Goal: Task Accomplishment & Management: Use online tool/utility

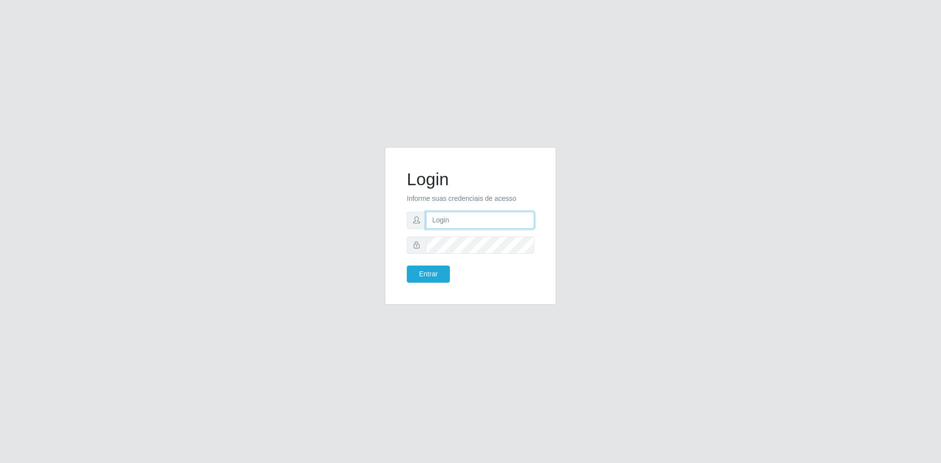
click at [464, 220] on input "text" at bounding box center [480, 220] width 108 height 17
click at [445, 222] on input "text" at bounding box center [480, 220] width 108 height 17
paste input "[EMAIL_ADDRESS][DOMAIN_NAME]"
click at [432, 274] on button "Entrar" at bounding box center [428, 274] width 43 height 17
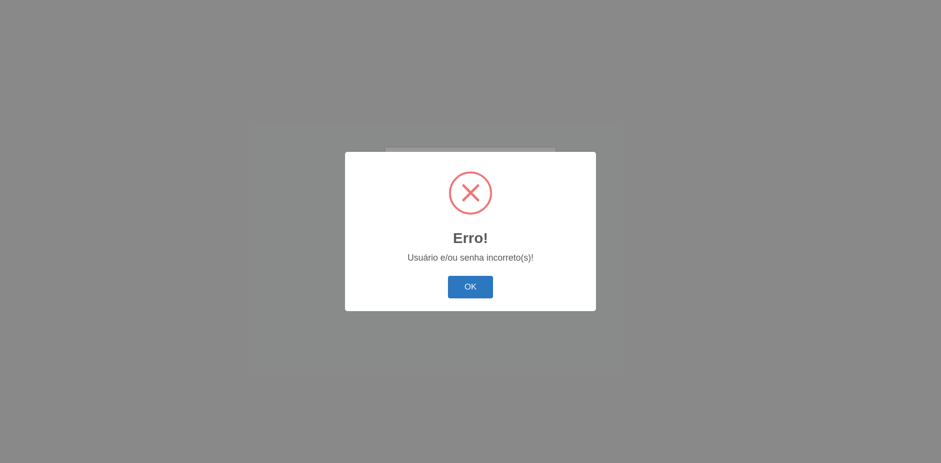
click at [479, 293] on button "OK" at bounding box center [471, 287] width 46 height 23
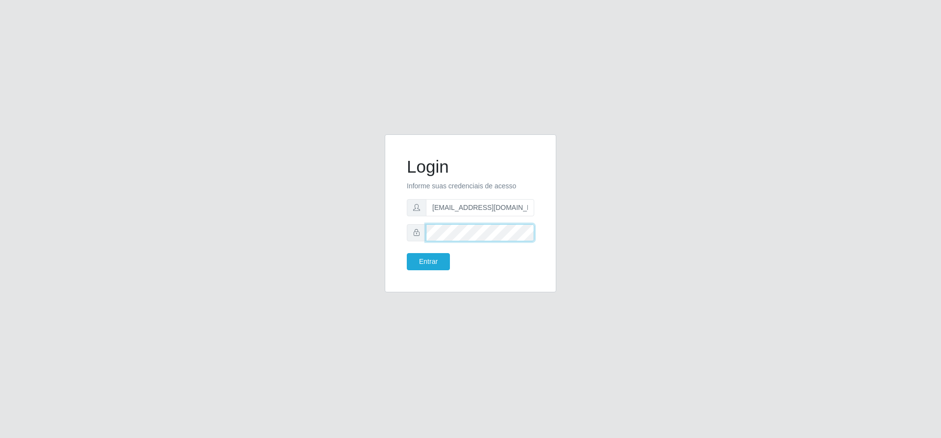
click at [407, 253] on button "Entrar" at bounding box center [428, 261] width 43 height 17
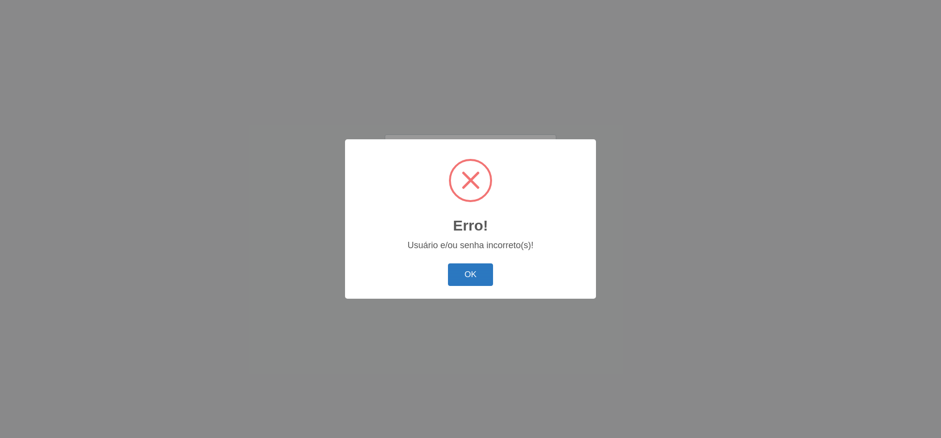
click at [461, 279] on button "OK" at bounding box center [471, 274] width 46 height 23
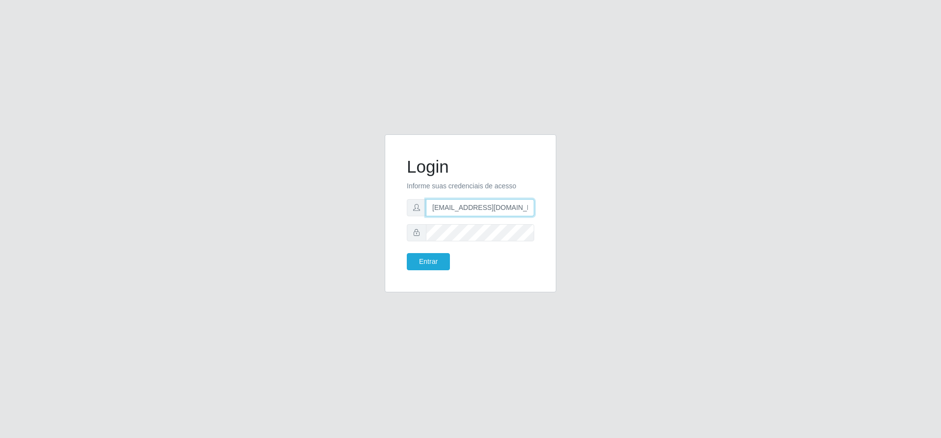
click at [520, 206] on input "[EMAIL_ADDRESS][DOMAIN_NAME]" at bounding box center [480, 207] width 108 height 17
click at [529, 209] on input "[EMAIL_ADDRESS][DOMAIN_NAME]" at bounding box center [480, 207] width 108 height 17
click at [435, 210] on input "[EMAIL_ADDRESS][DOMAIN_NAME]" at bounding box center [480, 207] width 108 height 17
type input "[EMAIL_ADDRESS][DOMAIN_NAME]"
click at [432, 266] on button "Entrar" at bounding box center [428, 261] width 43 height 17
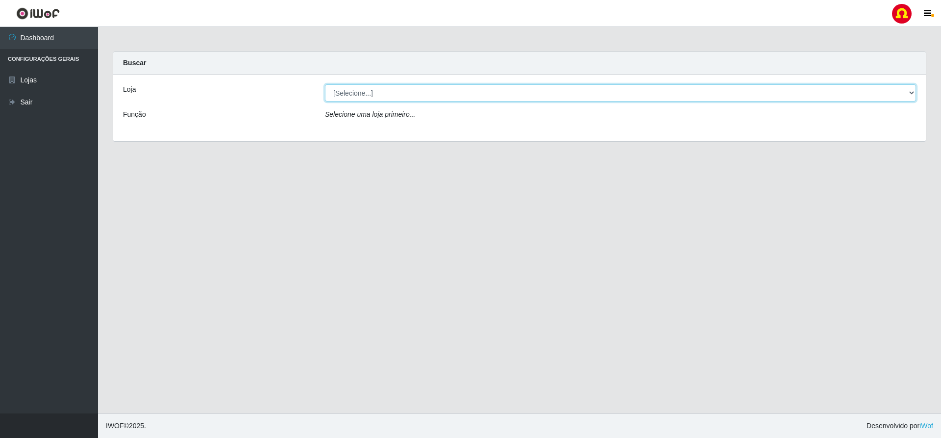
click at [910, 91] on select "[Selecione...] [PERSON_NAME] da Gente - [GEOGRAPHIC_DATA]" at bounding box center [620, 92] width 591 height 17
select select "539"
click at [325, 84] on select "[Selecione...] [PERSON_NAME] da Gente - [GEOGRAPHIC_DATA]" at bounding box center [620, 92] width 591 height 17
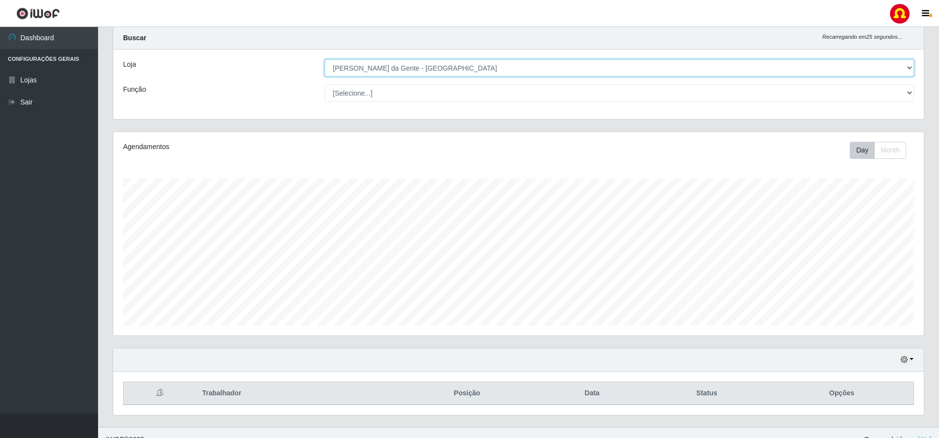
scroll to position [39, 0]
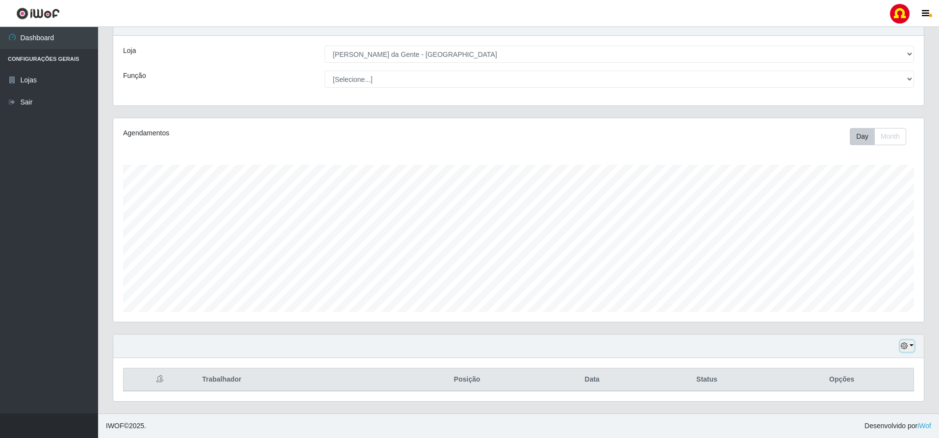
click at [910, 346] on button "button" at bounding box center [907, 345] width 14 height 11
click at [891, 312] on button "1 Semana" at bounding box center [874, 309] width 77 height 21
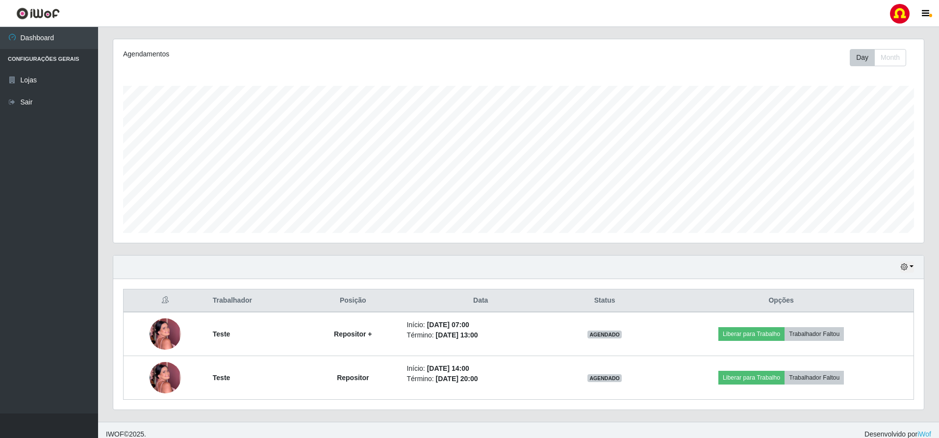
scroll to position [126, 0]
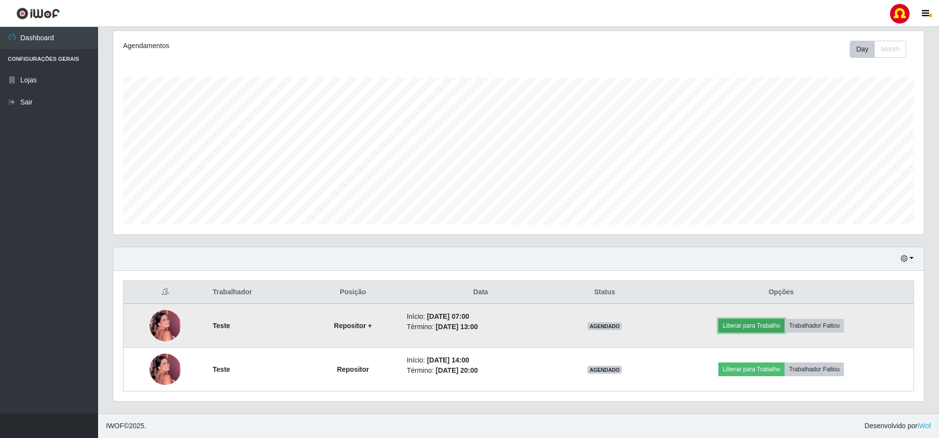
click at [763, 326] on button "Liberar para Trabalho" at bounding box center [751, 326] width 66 height 14
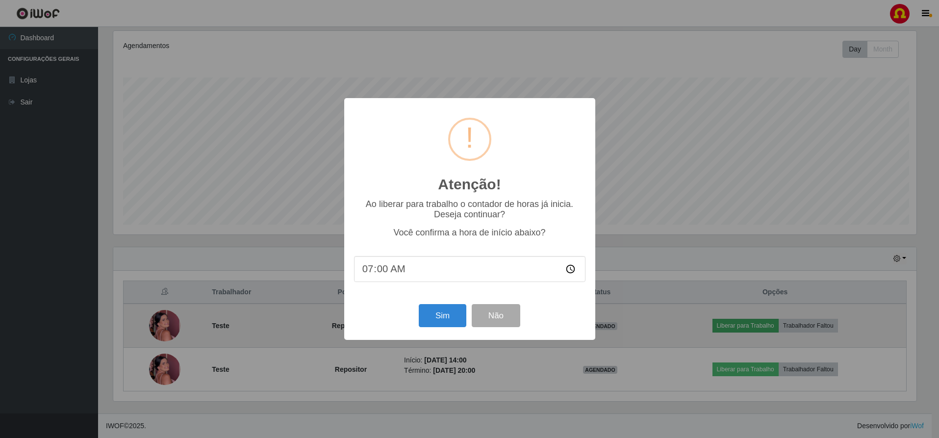
scroll to position [203, 805]
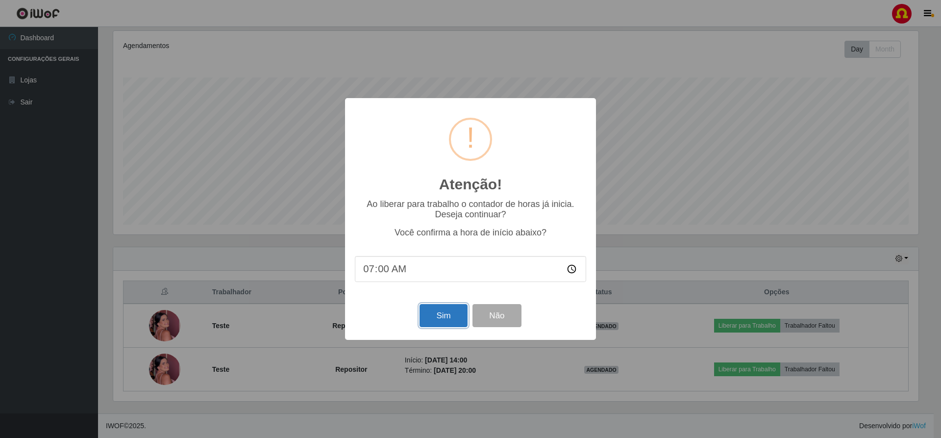
click at [447, 320] on button "Sim" at bounding box center [444, 315] width 48 height 23
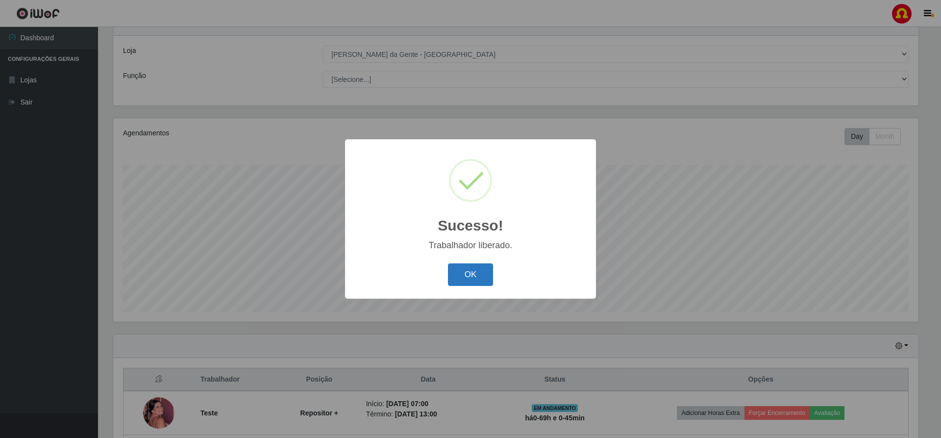
click at [484, 276] on button "OK" at bounding box center [471, 274] width 46 height 23
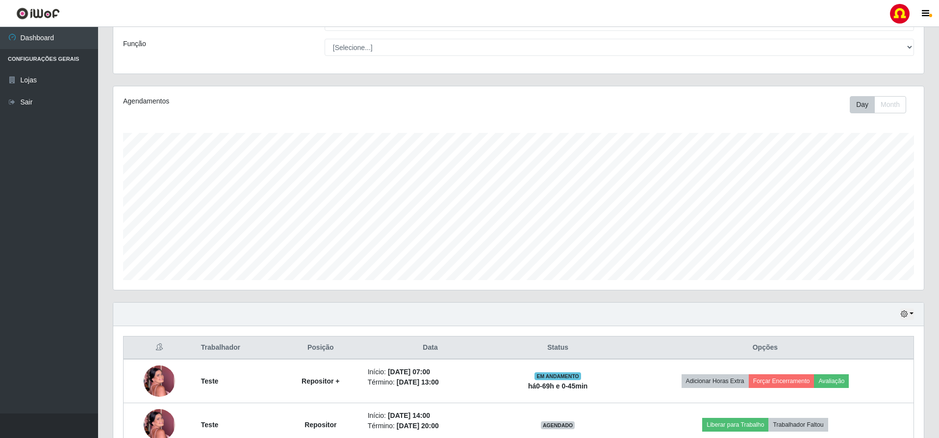
scroll to position [126, 0]
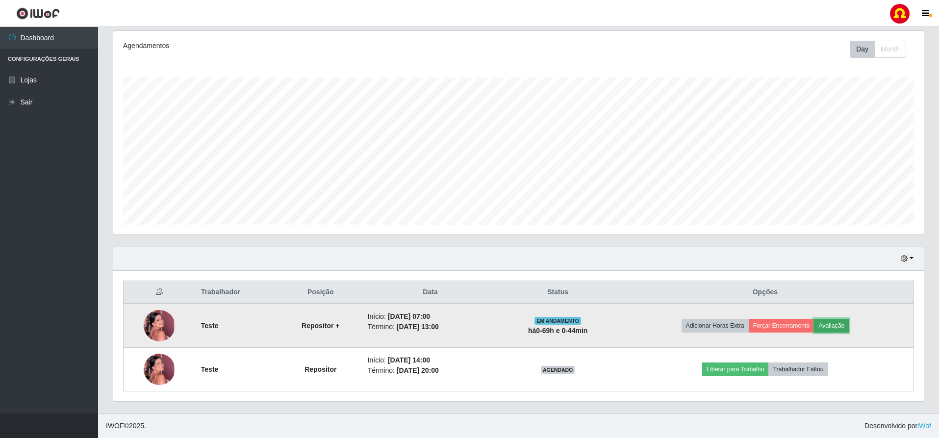
click at [841, 326] on button "Avaliação" at bounding box center [831, 326] width 35 height 14
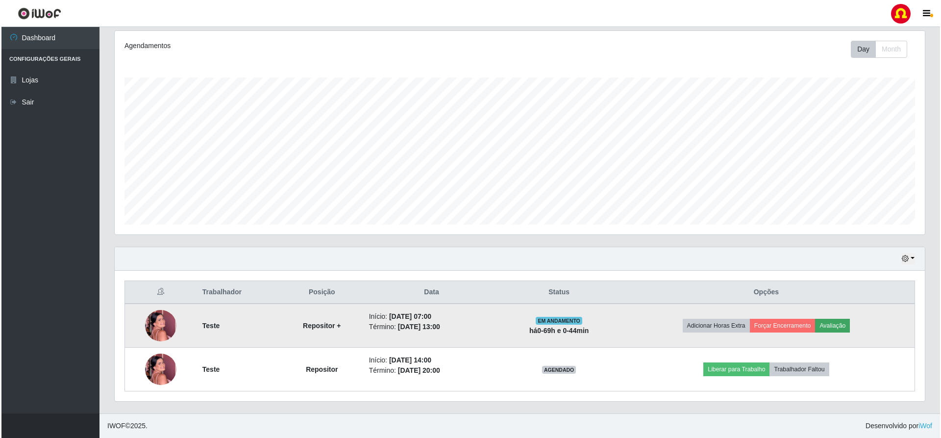
scroll to position [203, 805]
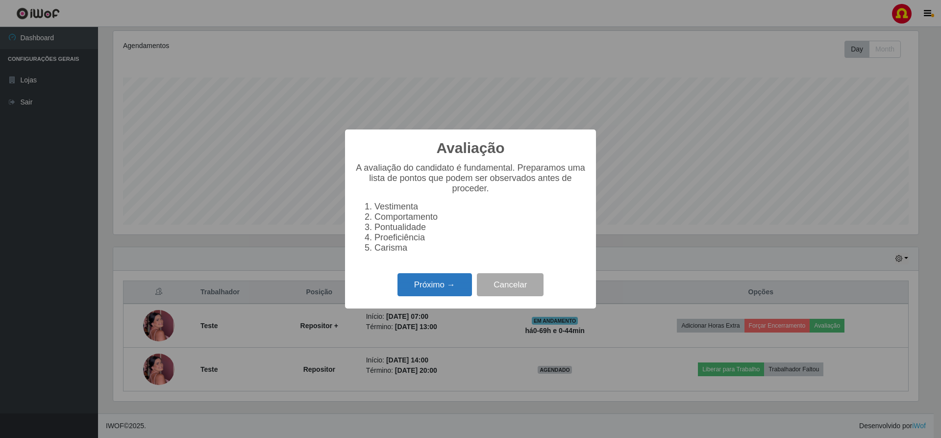
click at [425, 291] on button "Próximo →" at bounding box center [434, 284] width 74 height 23
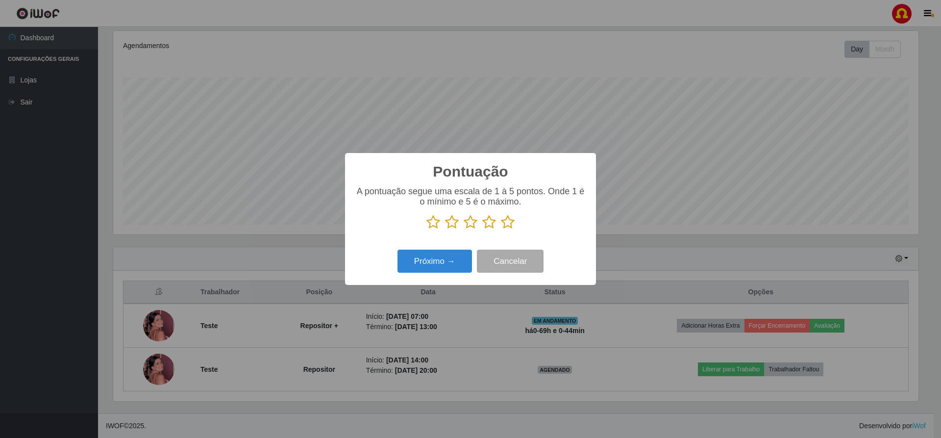
click at [513, 224] on icon at bounding box center [508, 222] width 14 height 15
click at [501, 229] on input "radio" at bounding box center [501, 229] width 0 height 0
click at [442, 265] on button "Próximo →" at bounding box center [434, 260] width 74 height 23
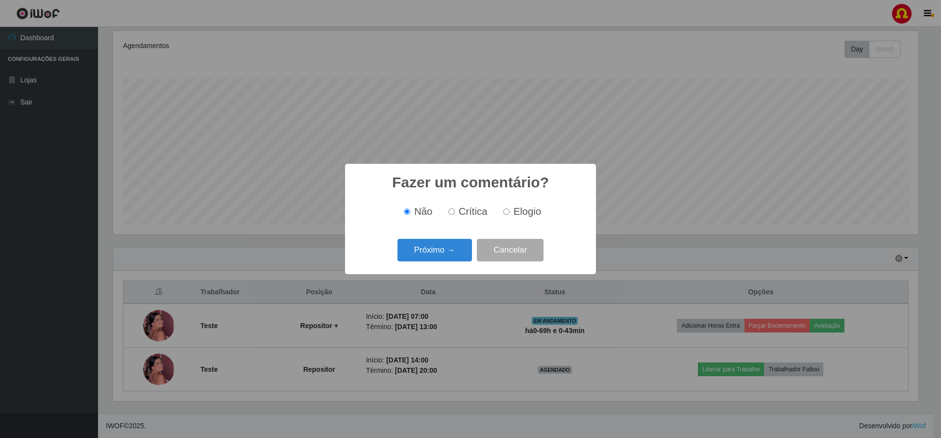
click at [454, 212] on input "Crítica" at bounding box center [451, 211] width 6 height 6
radio input "true"
click at [451, 249] on button "Próximo →" at bounding box center [434, 250] width 74 height 23
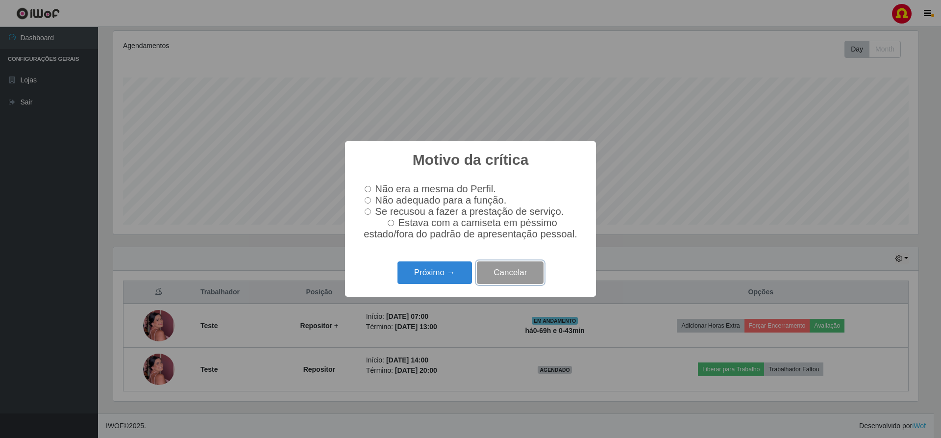
click at [512, 278] on button "Cancelar" at bounding box center [510, 272] width 67 height 23
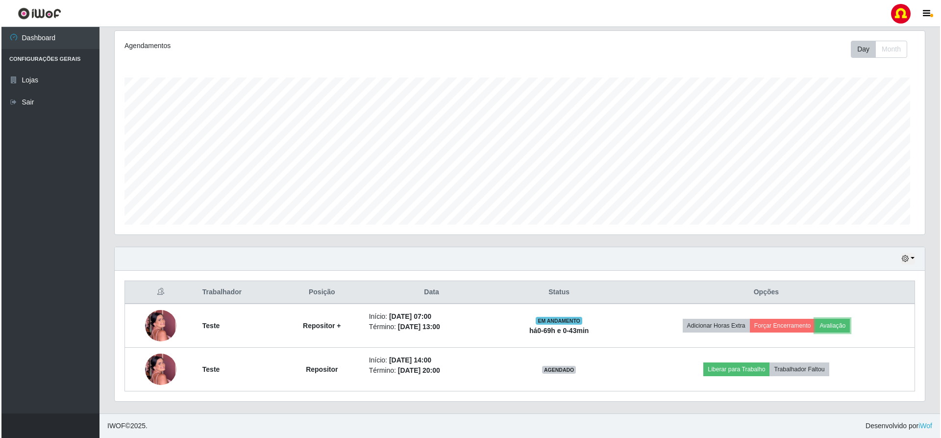
scroll to position [203, 810]
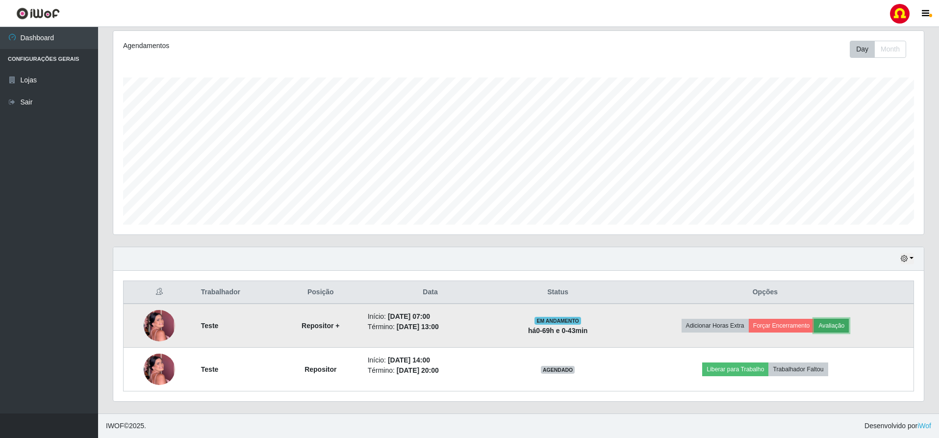
click at [837, 328] on button "Avaliação" at bounding box center [831, 326] width 35 height 14
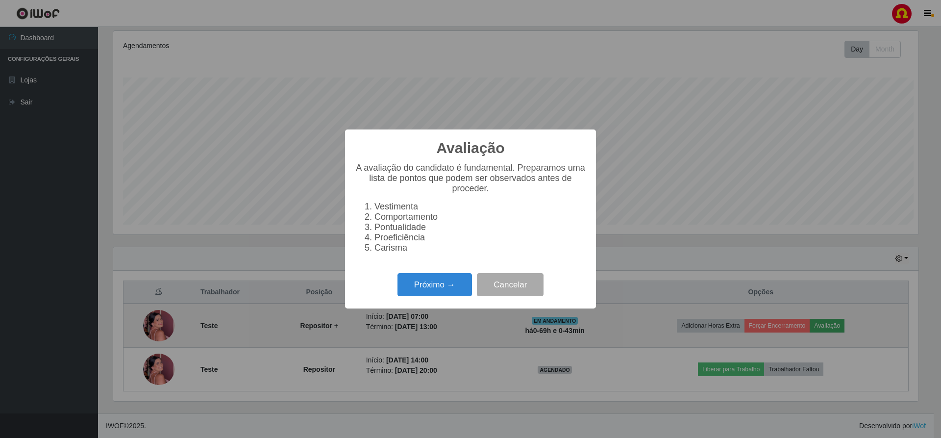
scroll to position [203, 805]
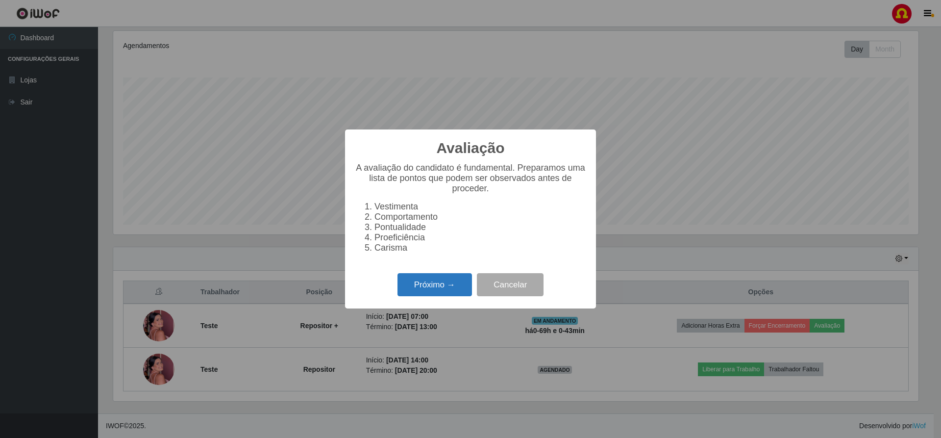
click at [437, 290] on button "Próximo →" at bounding box center [434, 284] width 74 height 23
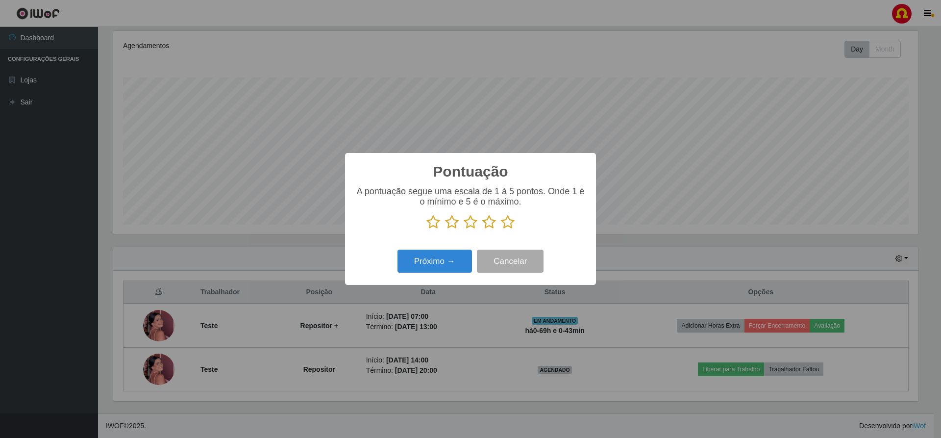
scroll to position [489898, 489296]
click at [511, 222] on icon at bounding box center [508, 222] width 14 height 15
click at [501, 229] on input "radio" at bounding box center [501, 229] width 0 height 0
click at [446, 263] on button "Próximo →" at bounding box center [434, 260] width 74 height 23
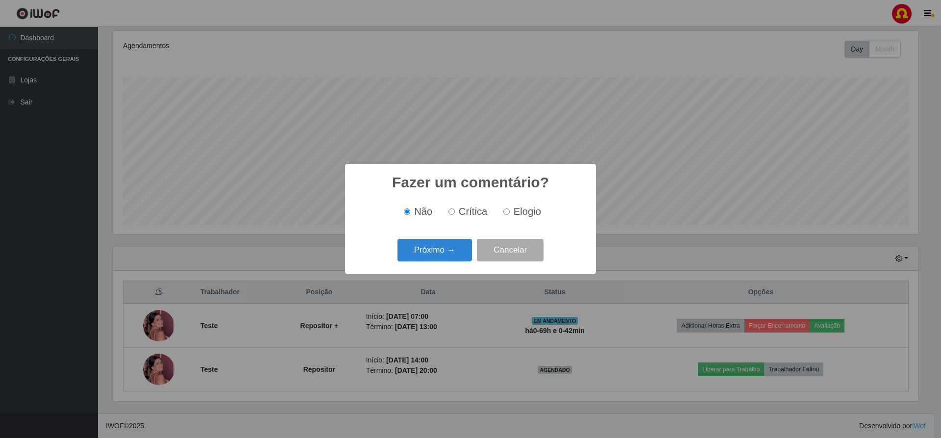
click at [507, 212] on input "Elogio" at bounding box center [506, 211] width 6 height 6
radio input "true"
click at [437, 256] on button "Próximo →" at bounding box center [434, 250] width 74 height 23
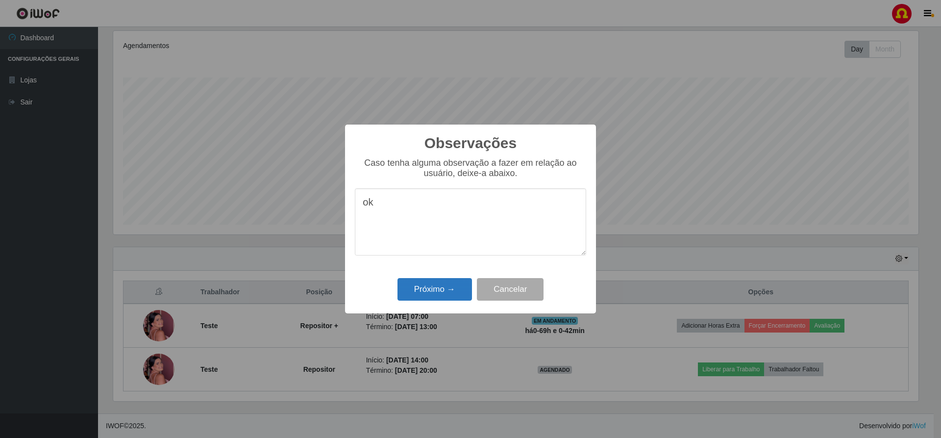
type textarea "ok"
click at [430, 290] on button "Próximo →" at bounding box center [434, 289] width 74 height 23
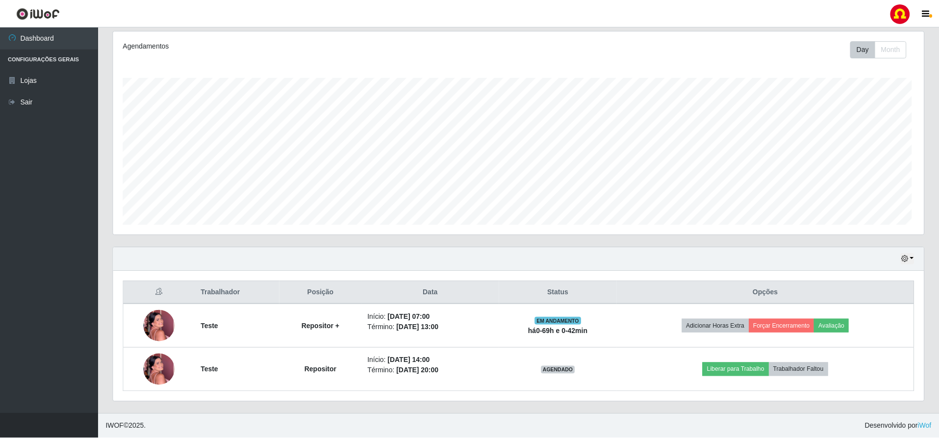
scroll to position [203, 810]
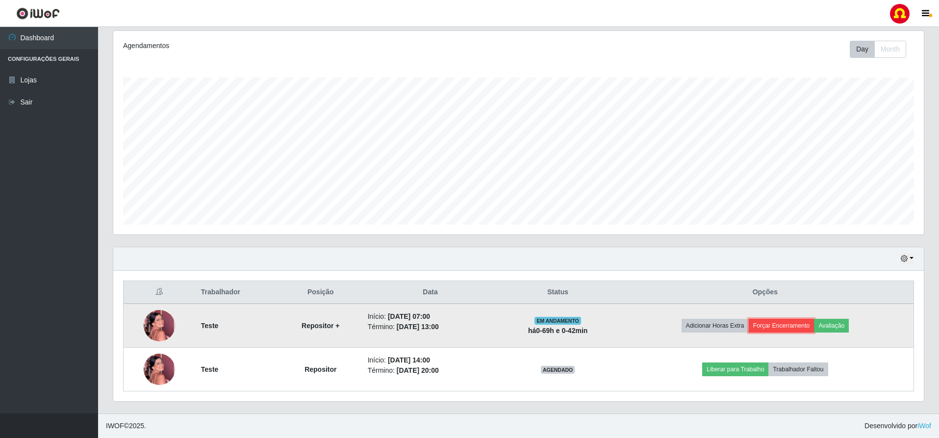
click at [801, 325] on button "Forçar Encerramento" at bounding box center [781, 326] width 66 height 14
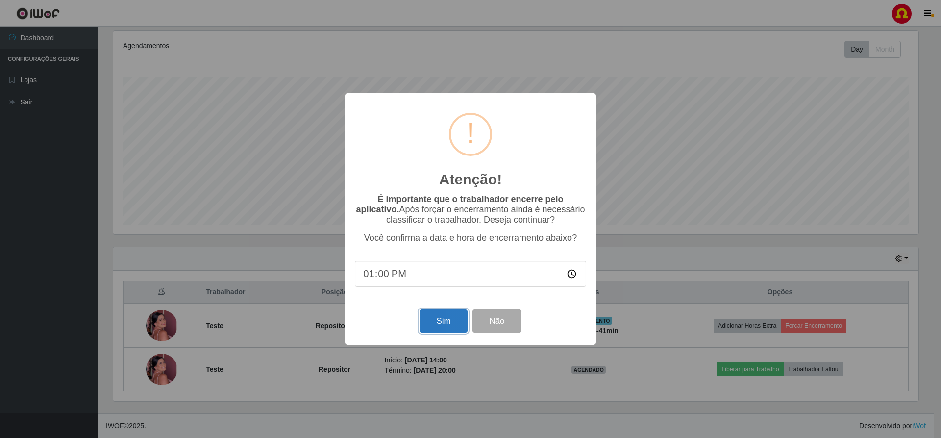
click at [444, 324] on button "Sim" at bounding box center [444, 320] width 48 height 23
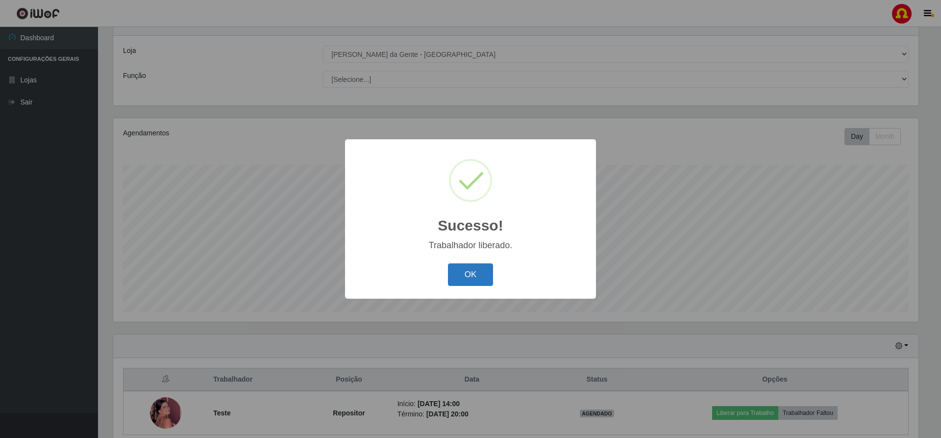
click at [477, 279] on button "OK" at bounding box center [471, 274] width 46 height 23
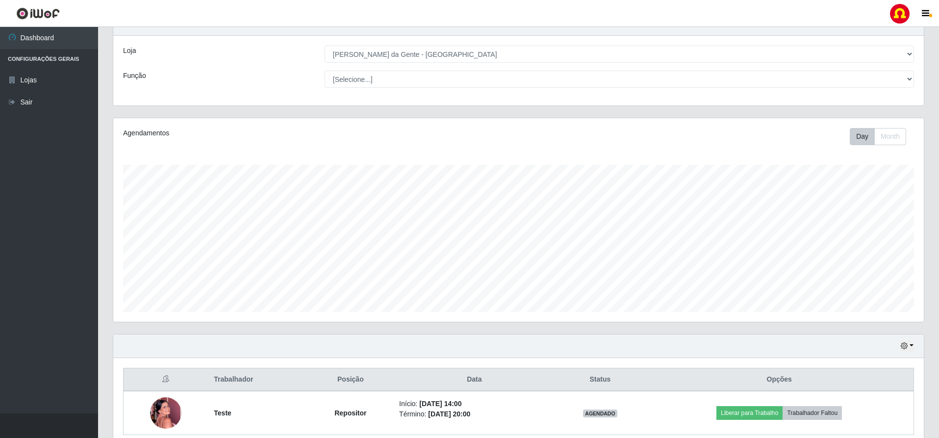
scroll to position [82, 0]
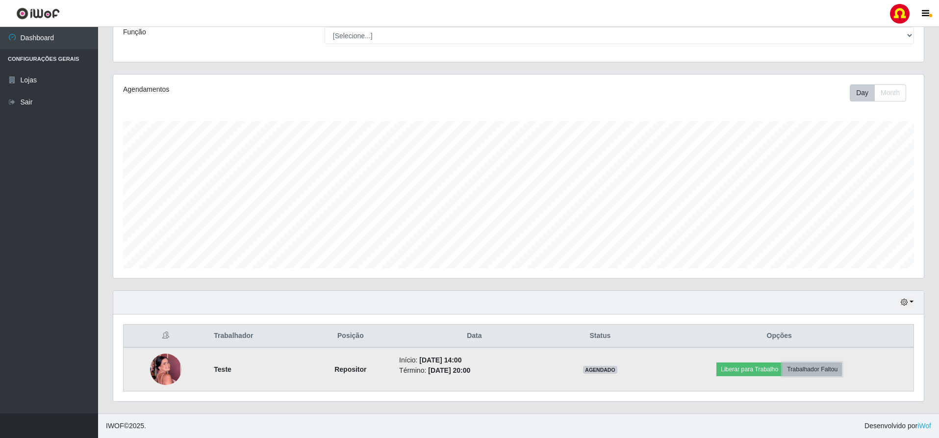
click at [816, 368] on button "Trabalhador Faltou" at bounding box center [811, 369] width 59 height 14
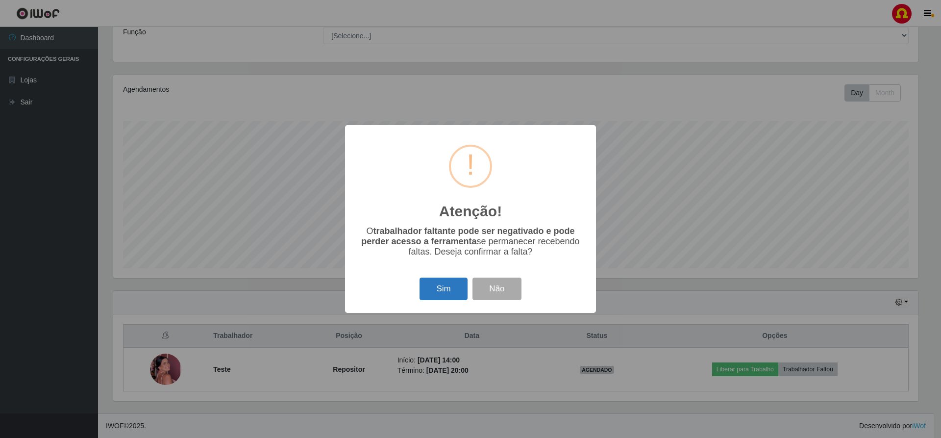
click at [440, 288] on button "Sim" at bounding box center [444, 288] width 48 height 23
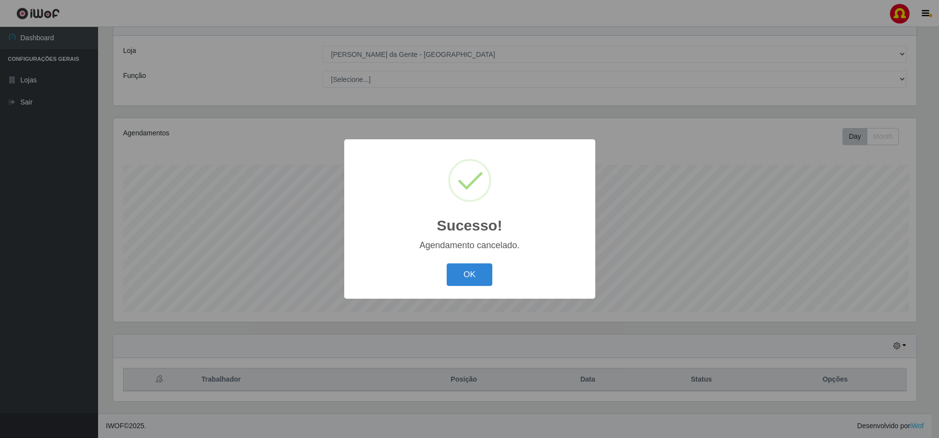
scroll to position [39, 0]
click at [462, 282] on button "OK" at bounding box center [471, 274] width 46 height 23
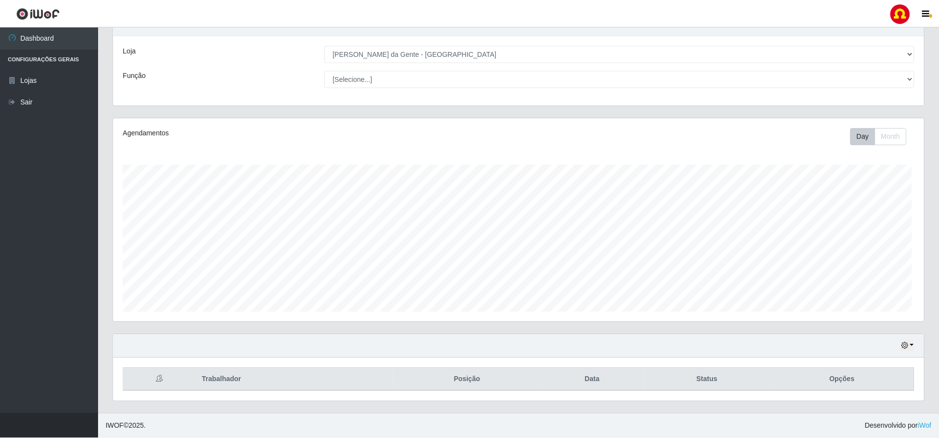
scroll to position [203, 810]
